Goal: Communication & Community: Ask a question

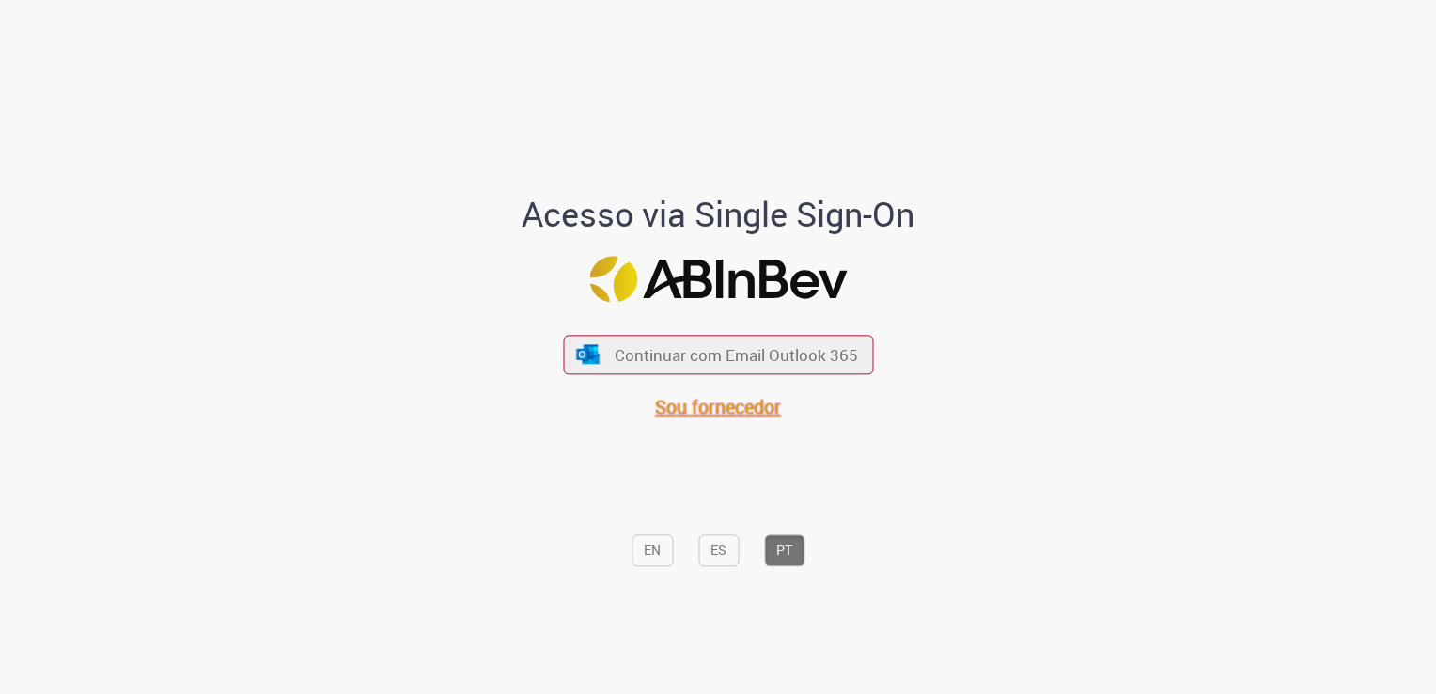
click at [684, 421] on div "EN ES PT" at bounding box center [719, 498] width 522 height 157
click at [719, 404] on span "Sou fornecedor" at bounding box center [718, 406] width 126 height 25
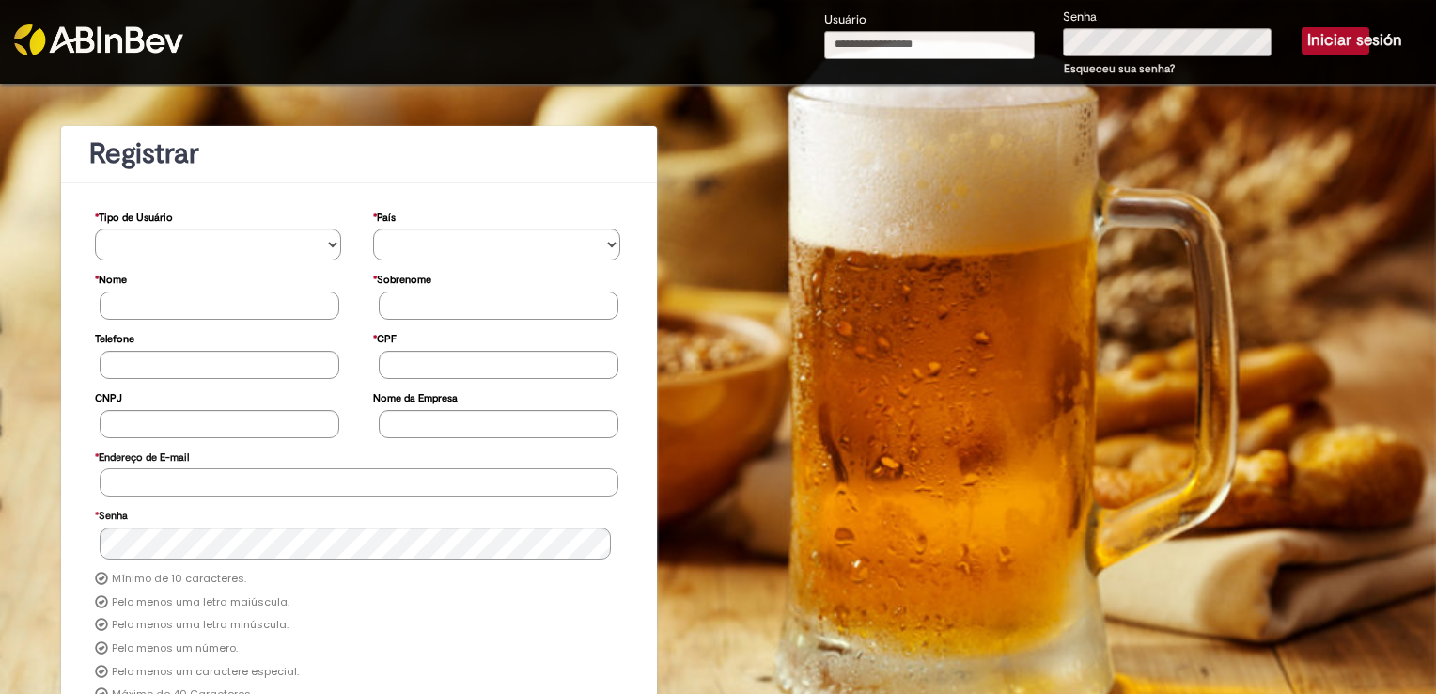
type input "**********"
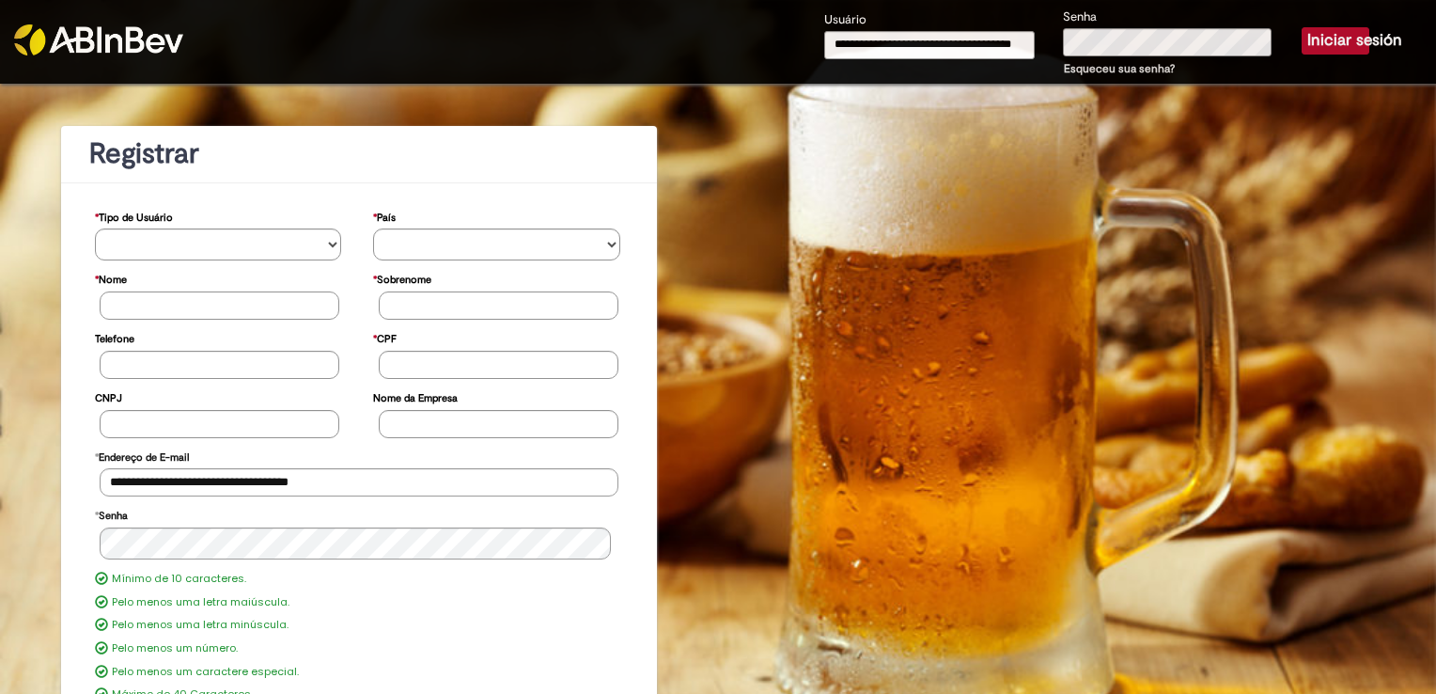
click at [1307, 41] on button "Iniciar sesión" at bounding box center [1336, 40] width 68 height 26
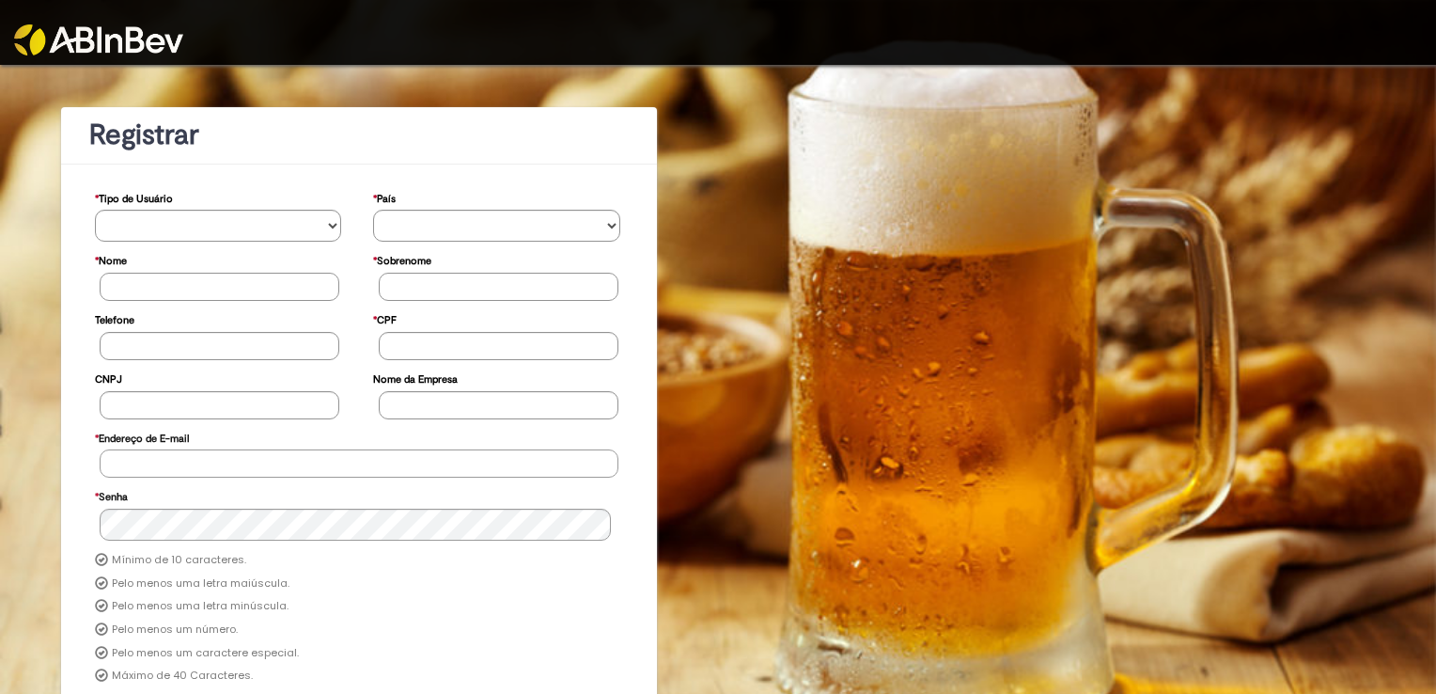
type input "**********"
click at [79, 39] on img at bounding box center [98, 39] width 169 height 31
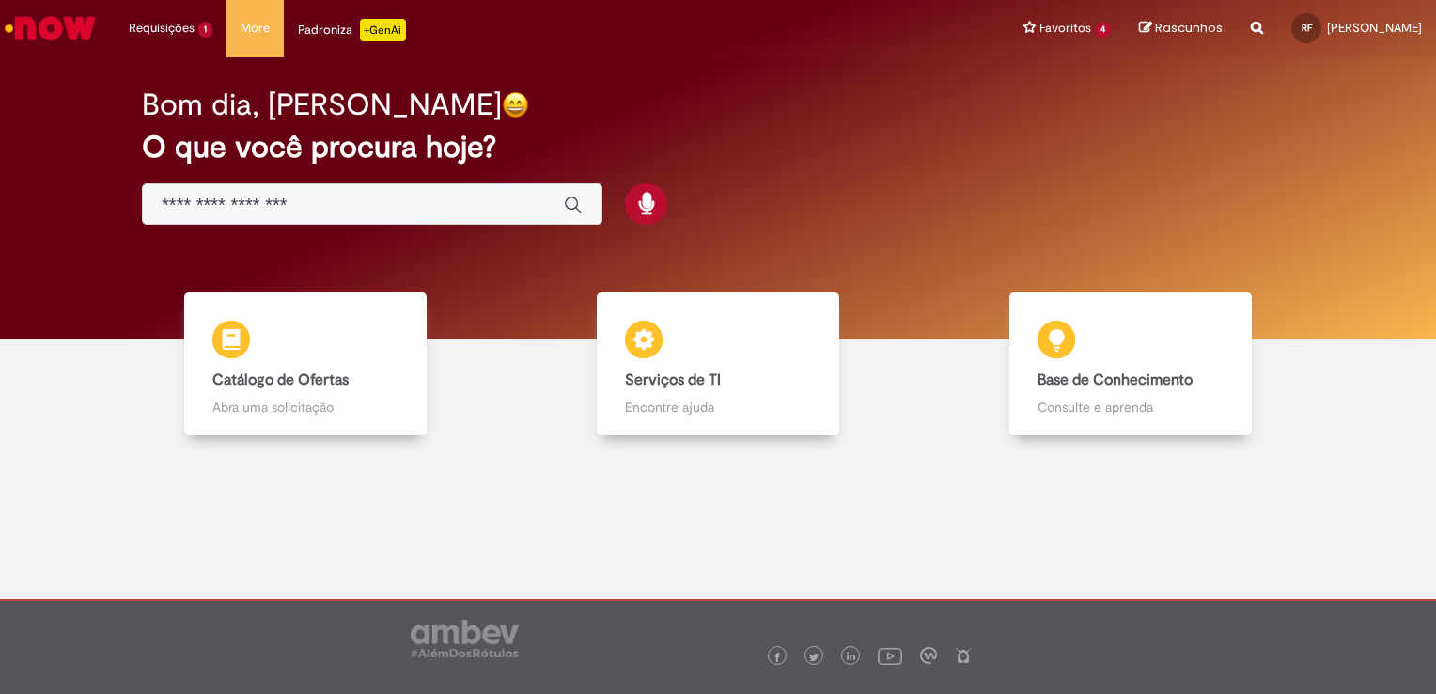
drag, startPoint x: 0, startPoint y: 0, endPoint x: 79, endPoint y: 39, distance: 87.9
click at [79, 39] on img "Ir para a Homepage" at bounding box center [50, 28] width 97 height 38
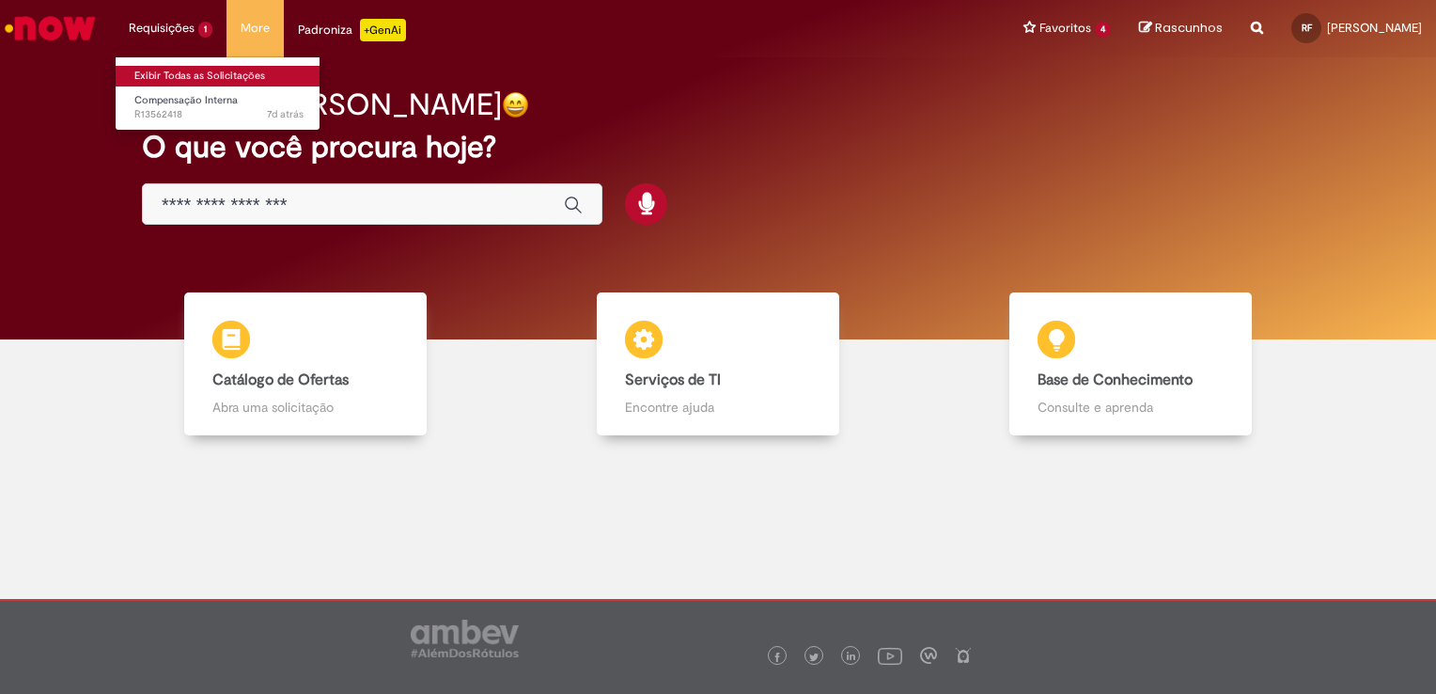
click at [179, 67] on link "Exibir Todas as Solicitações" at bounding box center [219, 76] width 207 height 21
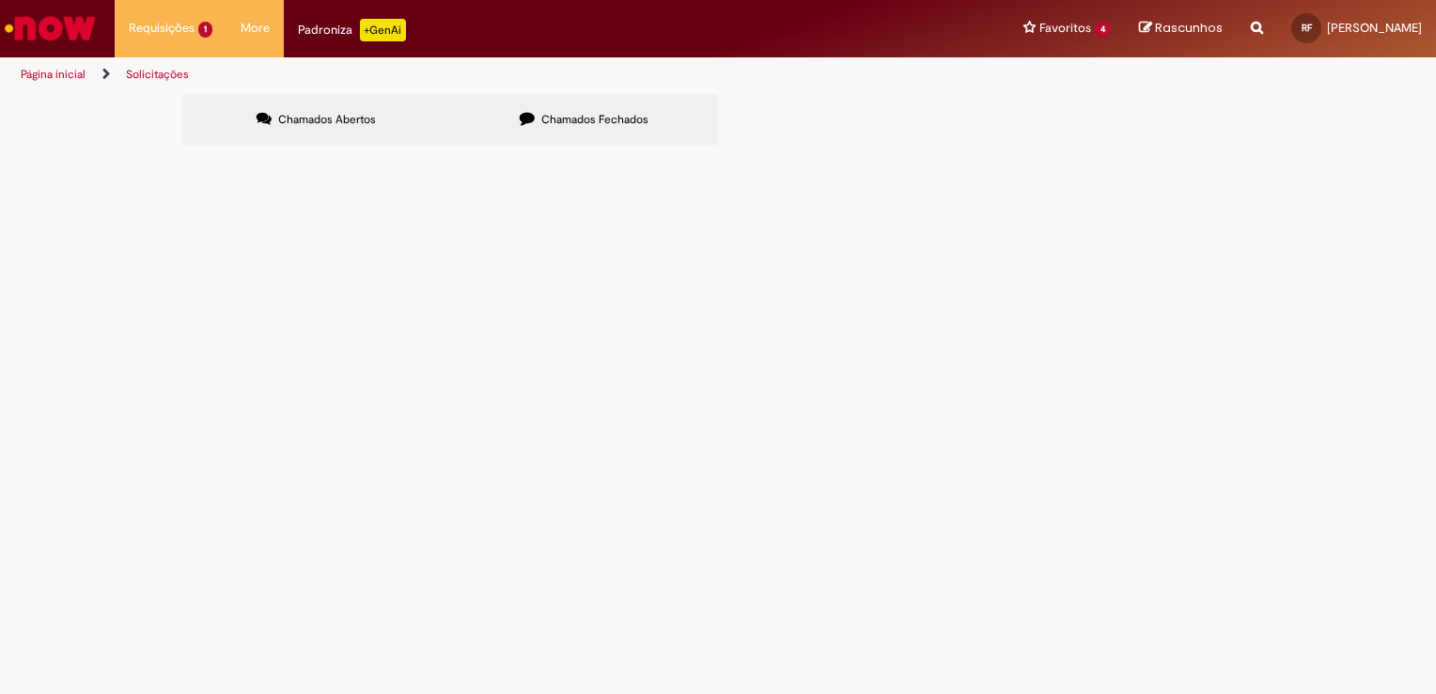
click at [0, 0] on span "Compensação Interna" at bounding box center [0, 0] width 0 height 0
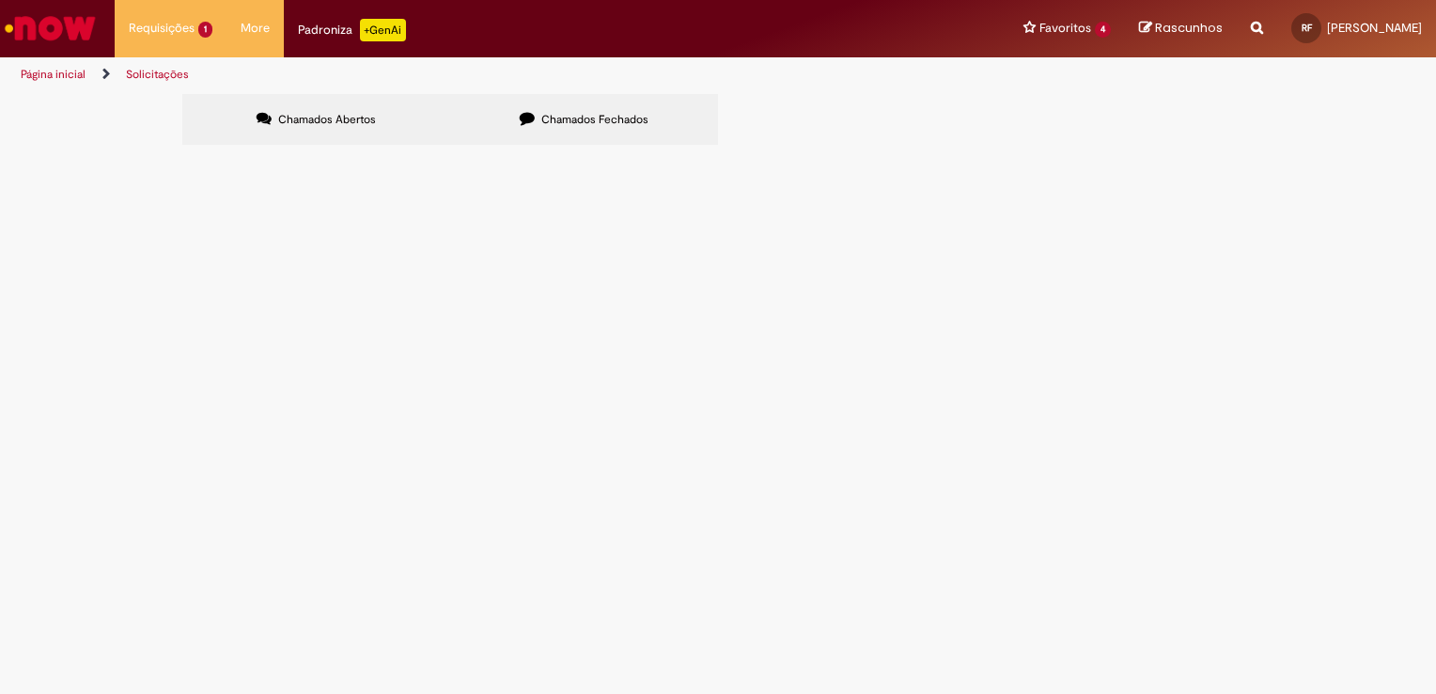
click at [0, 0] on span "Compensação Interna" at bounding box center [0, 0] width 0 height 0
click at [0, 0] on span "Em Tratamento" at bounding box center [0, 0] width 0 height 0
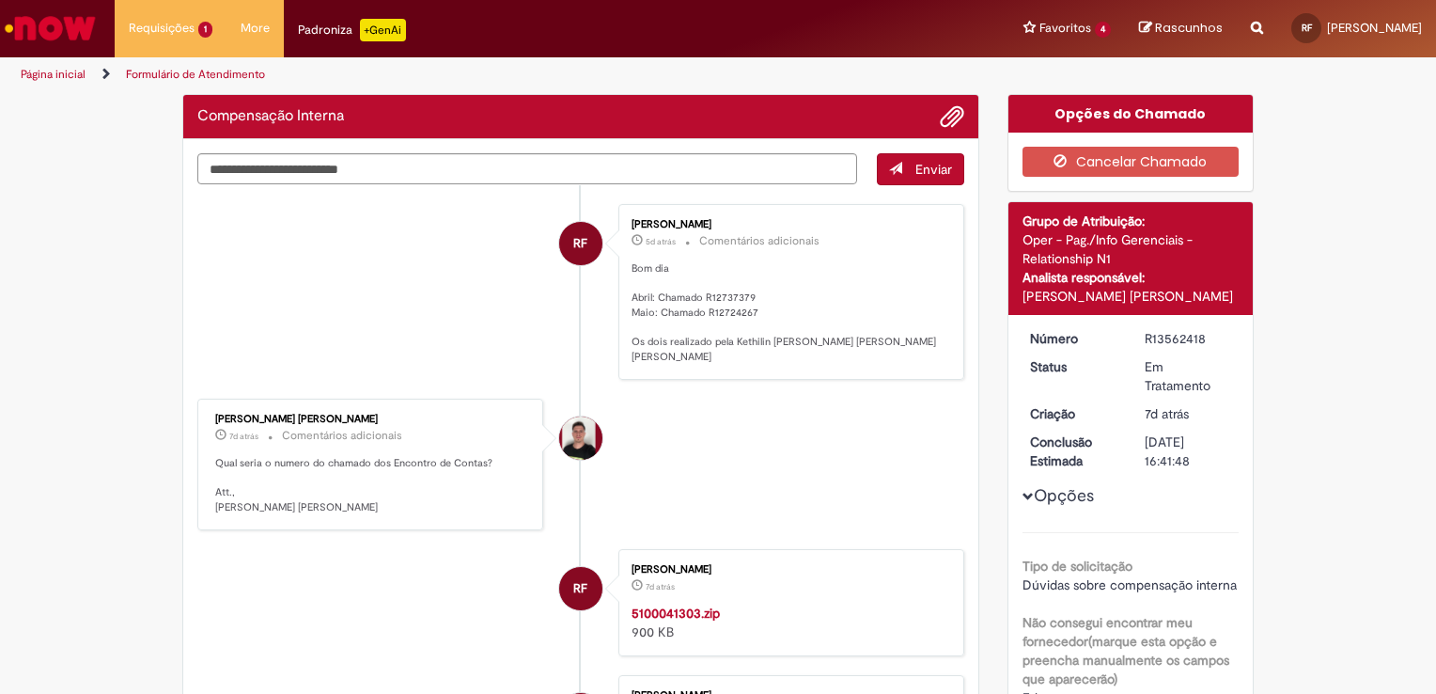
click at [1093, 269] on div "Analista responsável:" at bounding box center [1131, 277] width 217 height 19
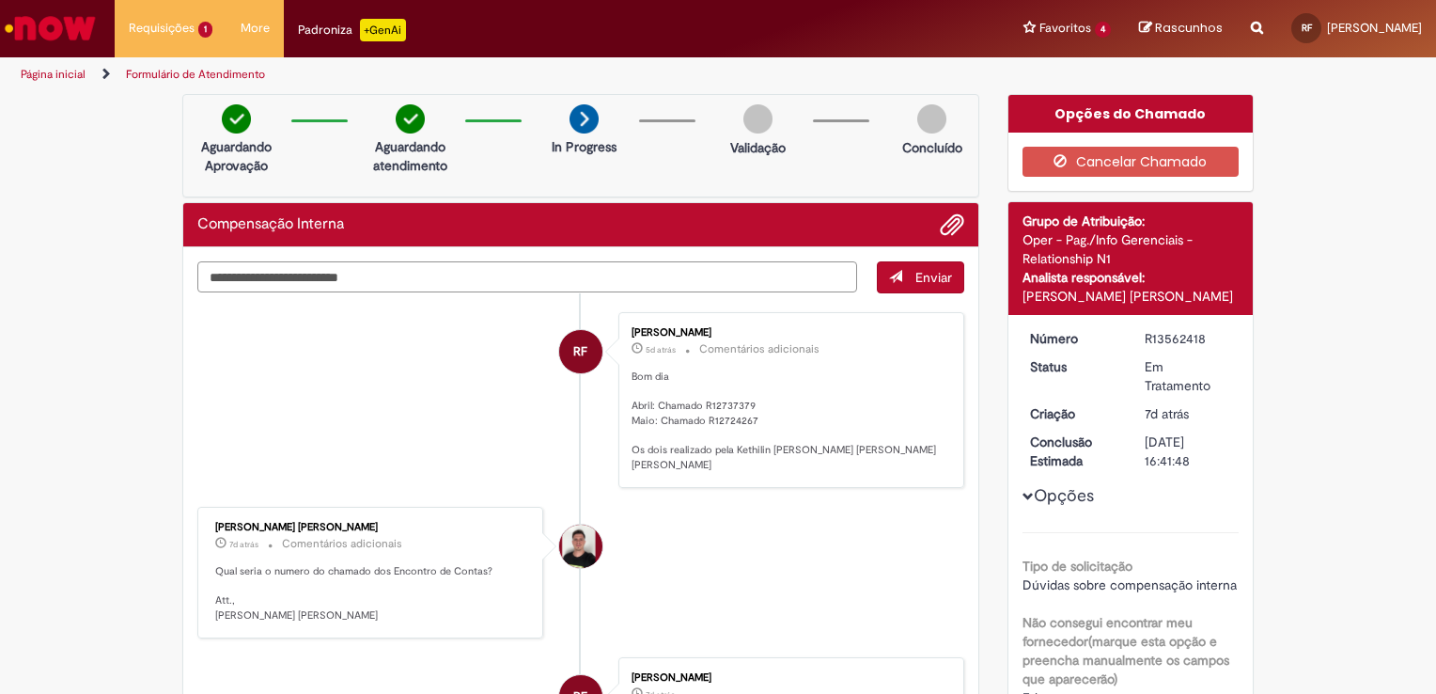
click at [485, 276] on textarea "Digite sua mensagem aqui..." at bounding box center [527, 277] width 660 height 32
type textarea "**********"
click at [889, 276] on span "submit" at bounding box center [895, 276] width 13 height 13
